Goal: Navigation & Orientation: Find specific page/section

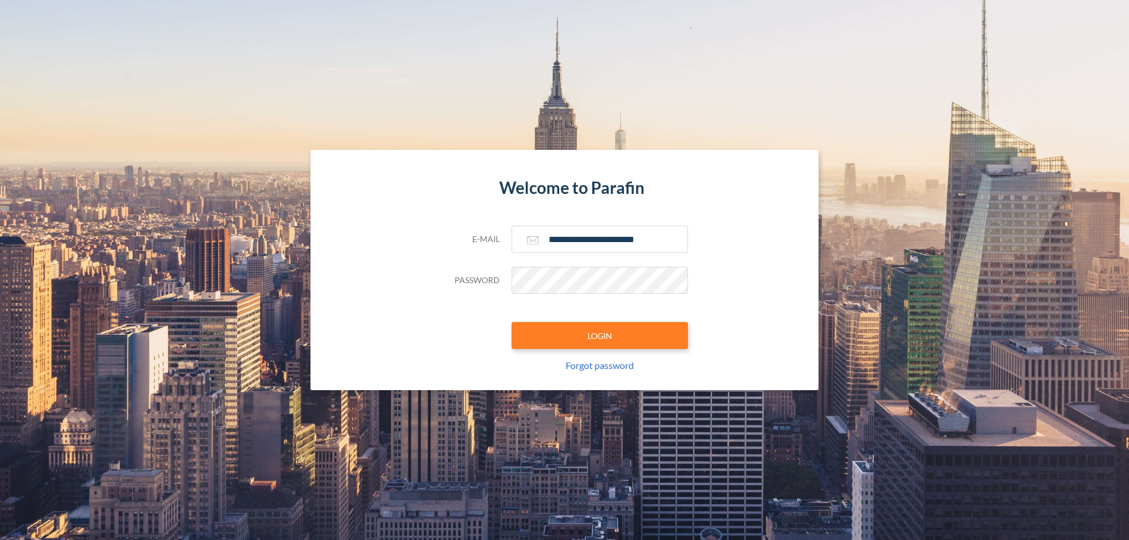
type input "**********"
click at [600, 336] on button "LOGIN" at bounding box center [599, 335] width 176 height 27
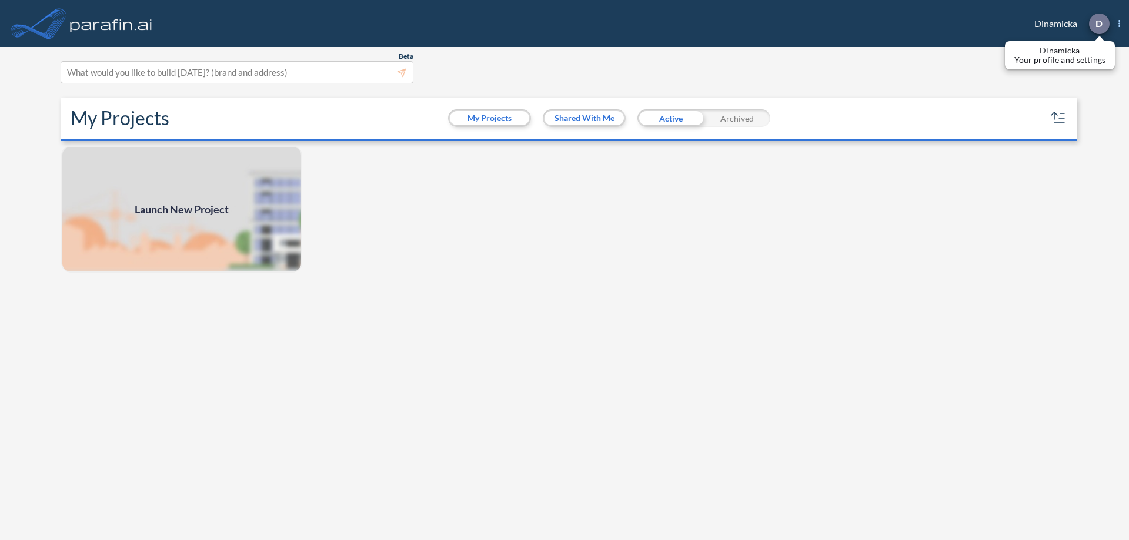
click at [1098, 24] on p "D" at bounding box center [1098, 23] width 7 height 11
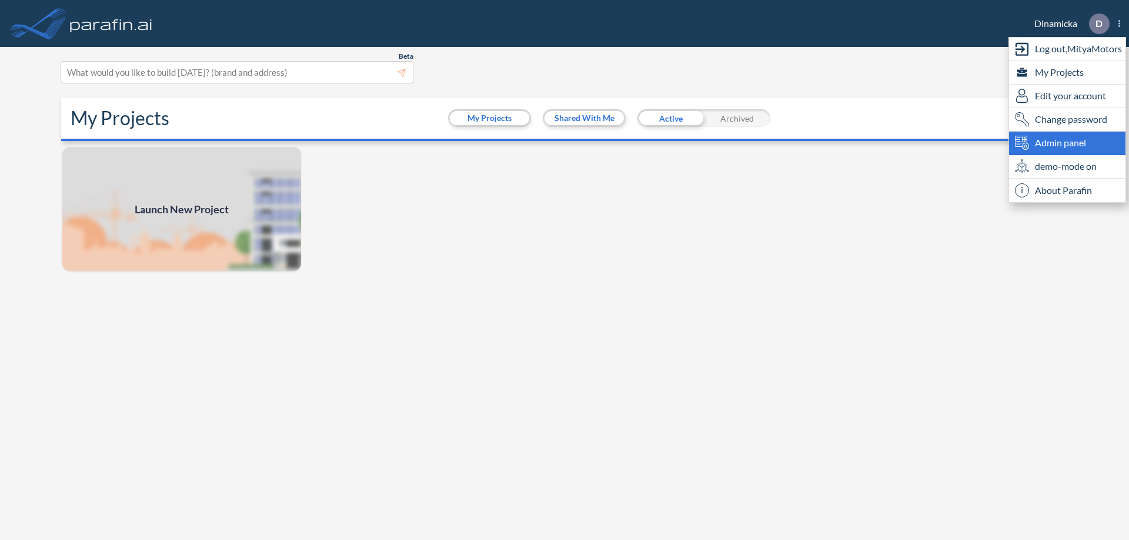
click at [1067, 143] on span "Admin panel" at bounding box center [1060, 143] width 51 height 14
